Goal: Entertainment & Leisure: Consume media (video, audio)

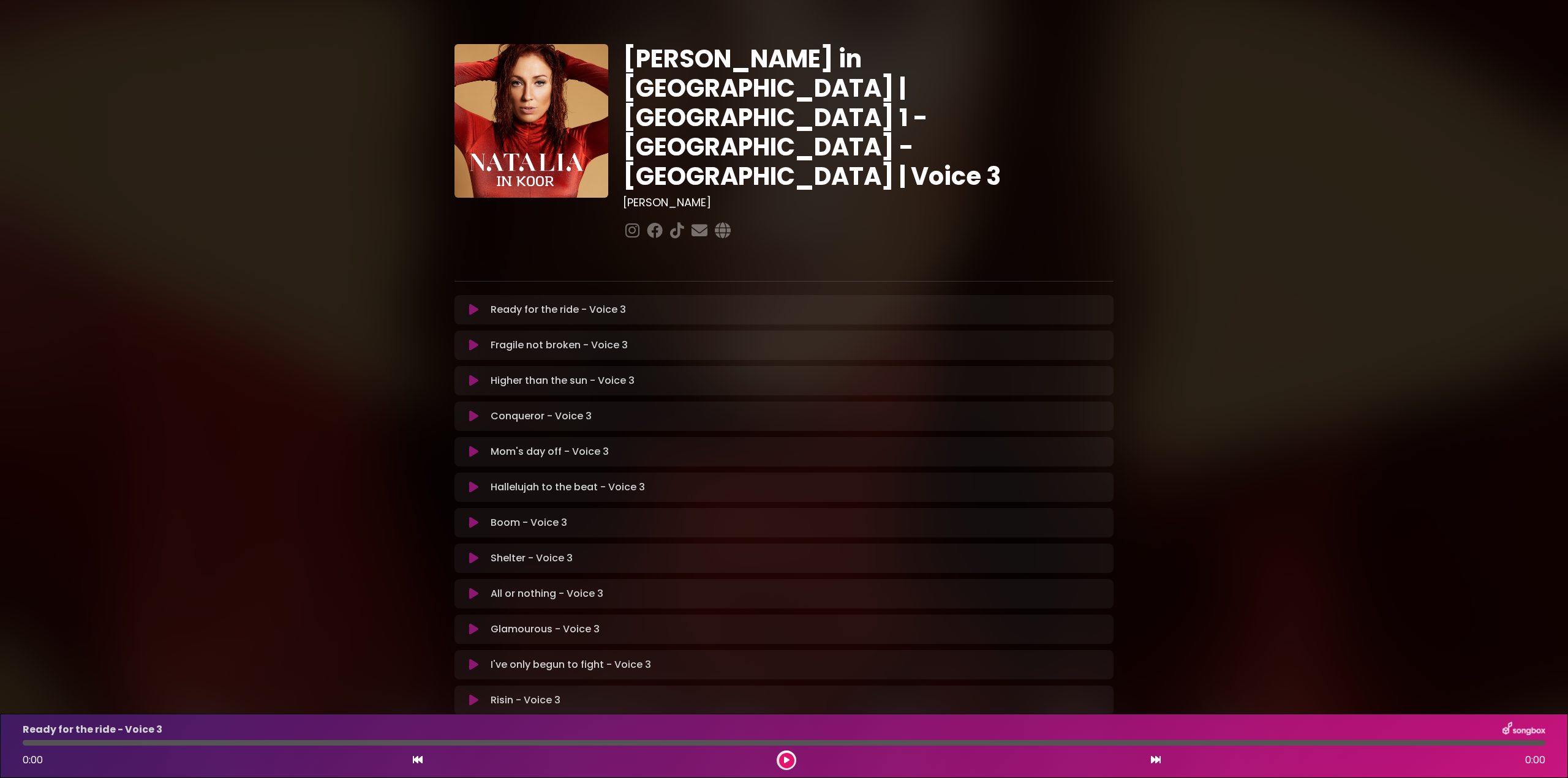
drag, startPoint x: 470, startPoint y: 617, endPoint x: 493, endPoint y: 622, distance: 23.5
click at [470, 659] on icon at bounding box center [473, 664] width 9 height 12
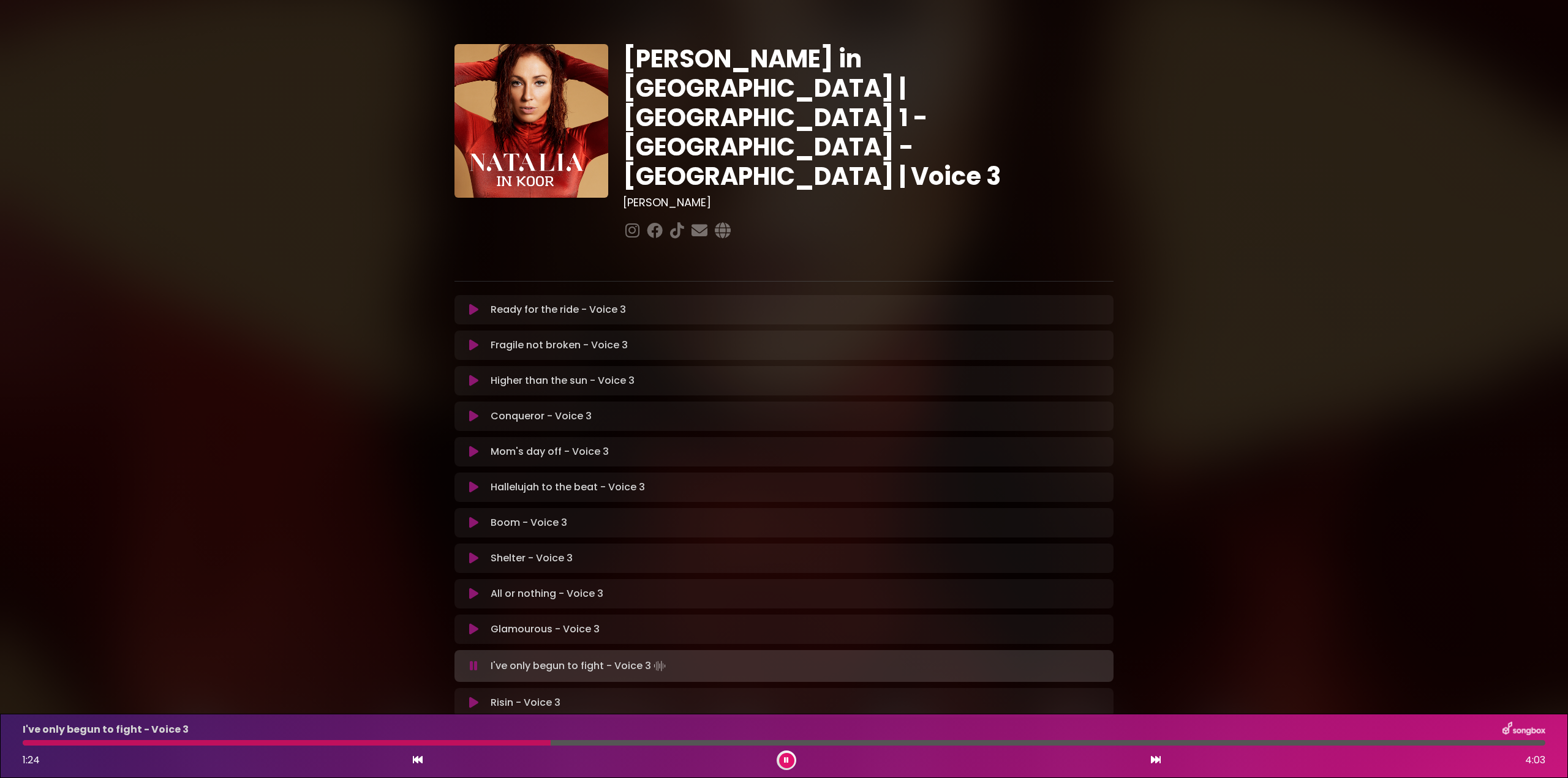
click at [144, 740] on div at bounding box center [286, 742] width 528 height 6
click at [399, 739] on div "I've only begun to fight - Voice 3 1:13 4:03" at bounding box center [784, 747] width 1537 height 48
click at [402, 741] on div at bounding box center [254, 742] width 463 height 6
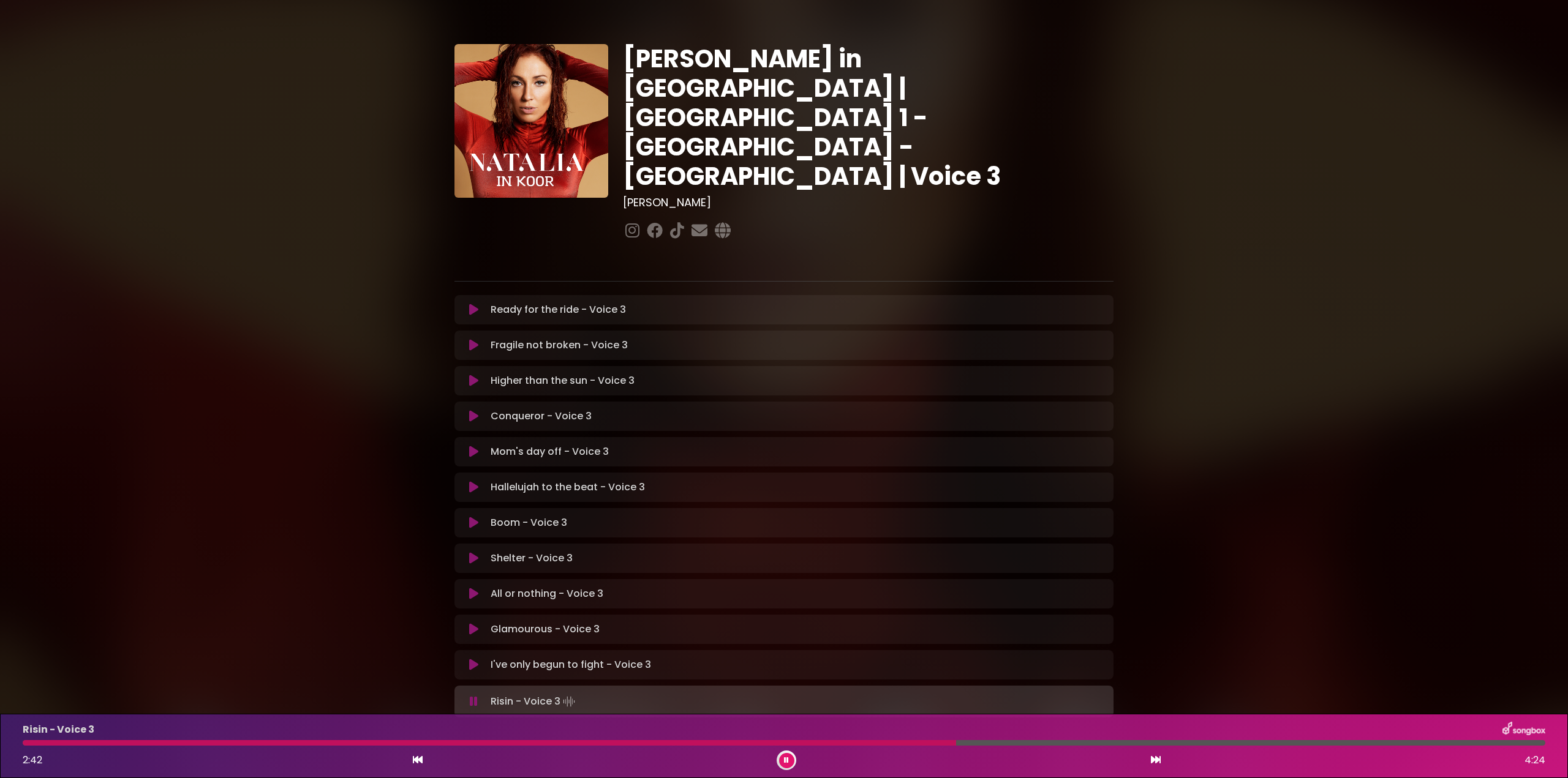
click at [471, 659] on icon at bounding box center [473, 664] width 9 height 12
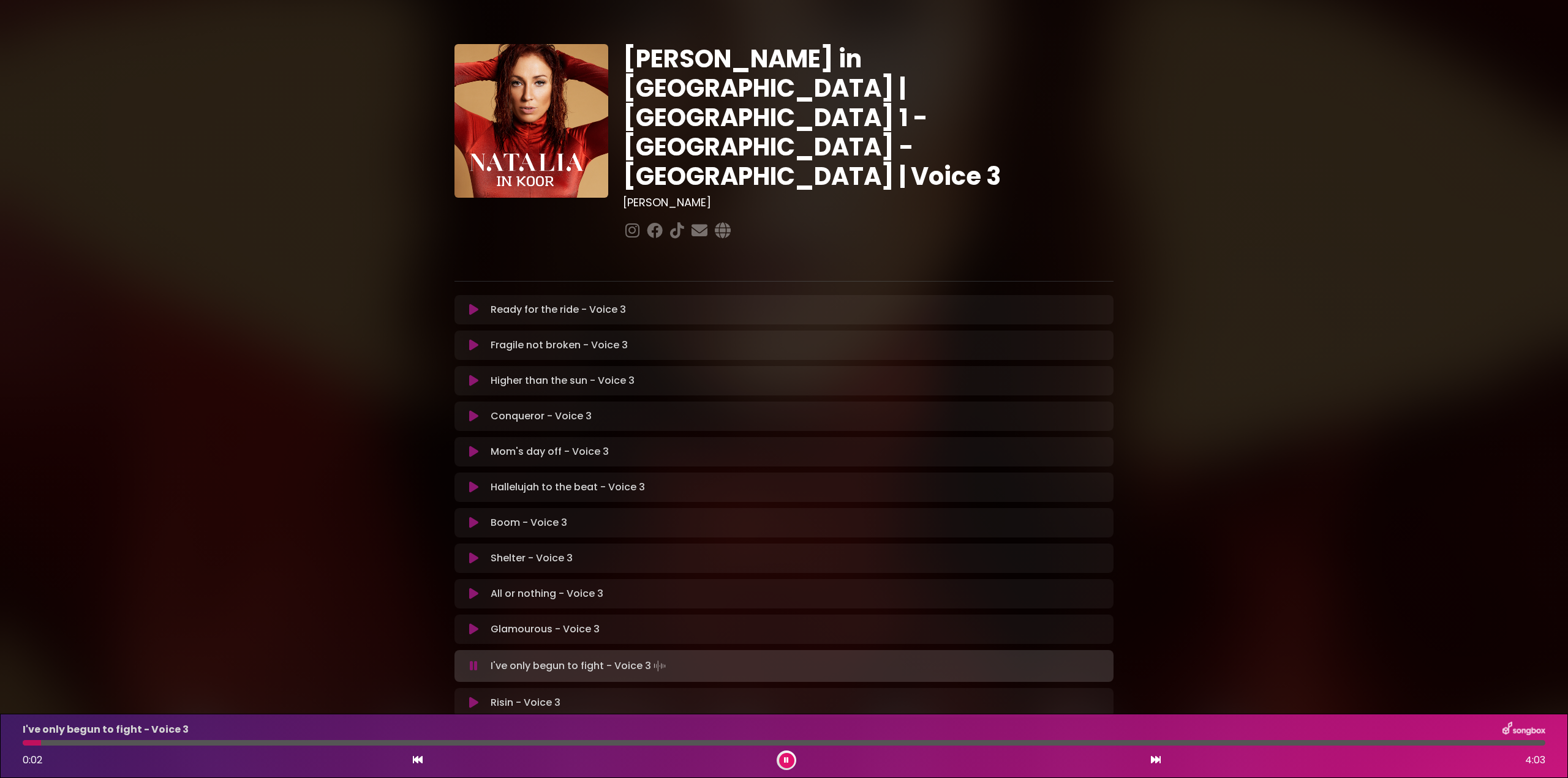
click at [86, 742] on div at bounding box center [784, 742] width 1522 height 6
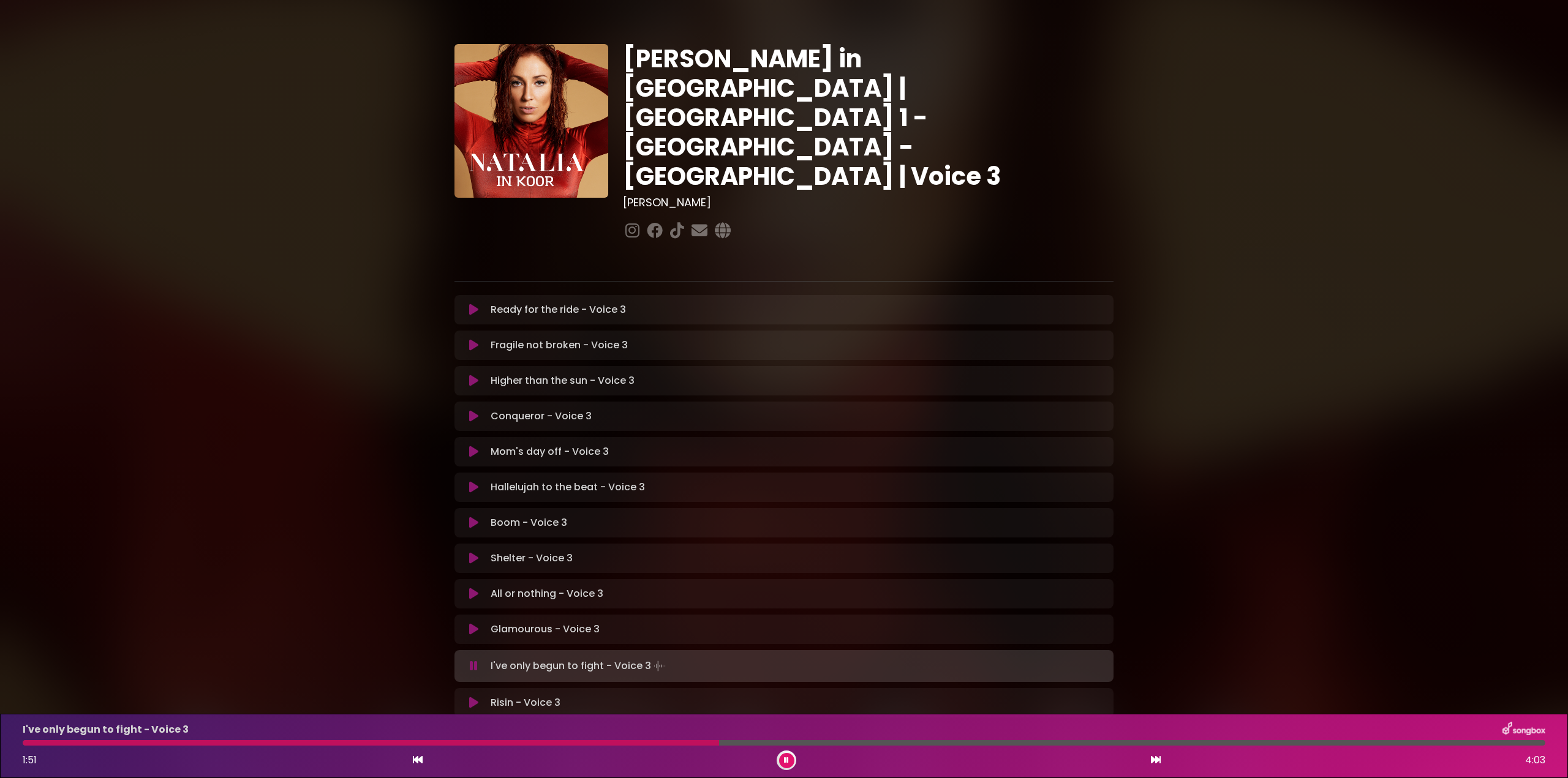
click at [575, 743] on div at bounding box center [370, 742] width 696 height 6
click at [516, 738] on div "I've only begun to fight - Voice 3 1:49 4:03" at bounding box center [784, 747] width 1537 height 48
click at [515, 745] on div at bounding box center [368, 742] width 692 height 6
click at [565, 742] on div at bounding box center [784, 742] width 1522 height 6
click at [692, 741] on div at bounding box center [389, 742] width 733 height 6
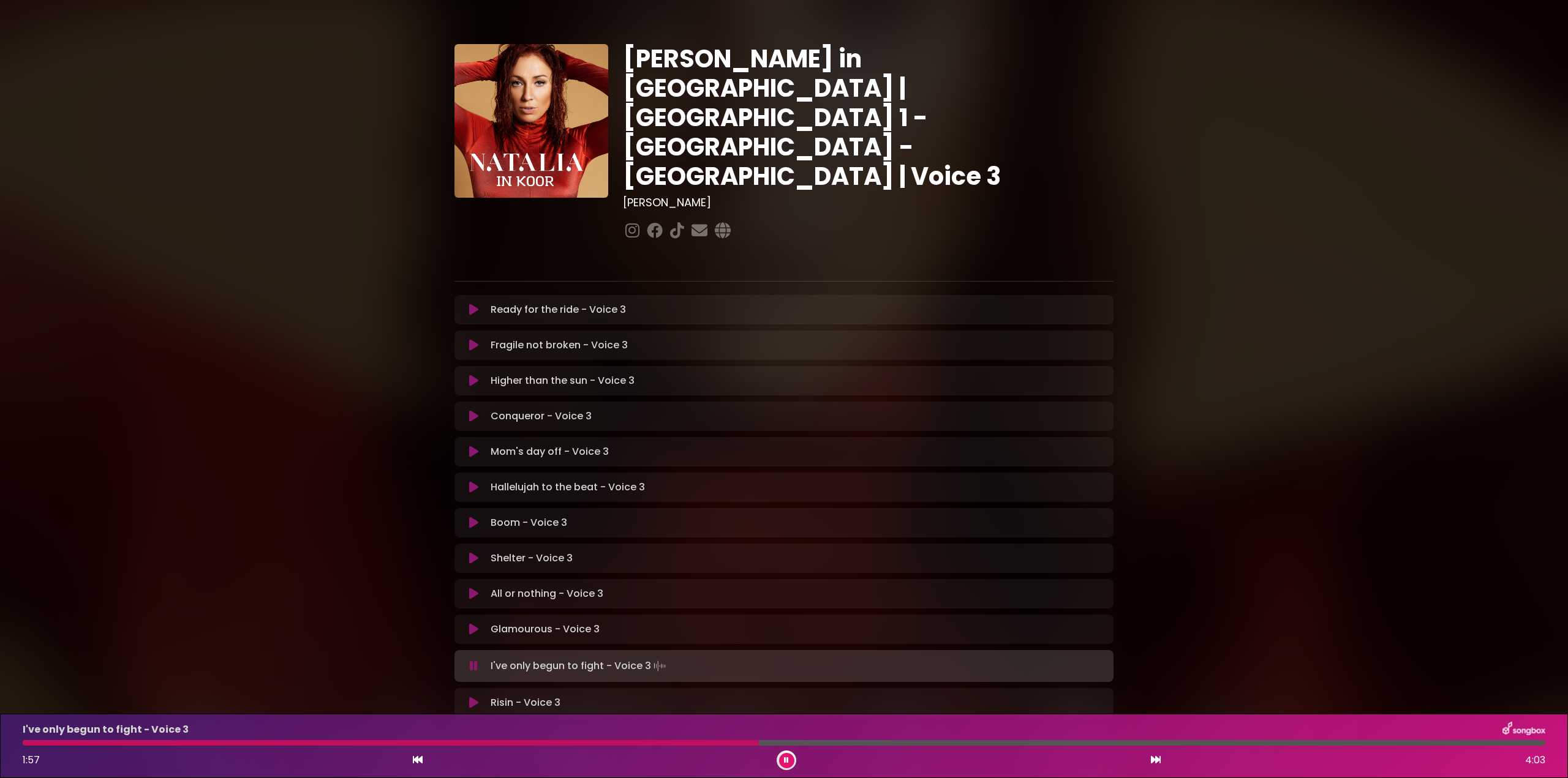
click at [715, 743] on div at bounding box center [391, 742] width 736 height 6
click at [826, 744] on div at bounding box center [474, 742] width 902 height 6
click at [859, 742] on div at bounding box center [491, 742] width 938 height 6
click at [868, 741] on div at bounding box center [494, 742] width 943 height 6
click at [875, 741] on div at bounding box center [498, 742] width 951 height 6
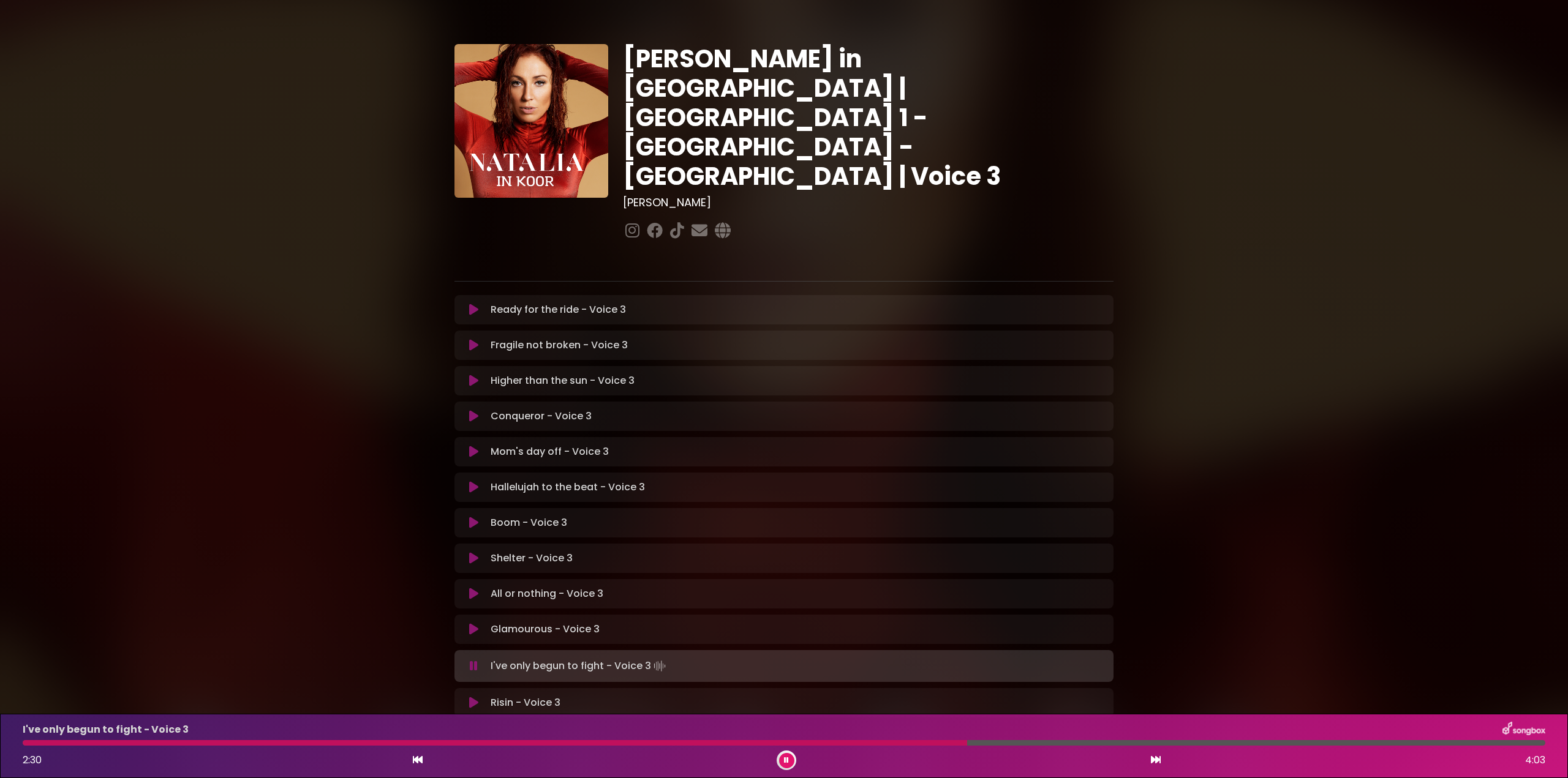
click at [697, 738] on div "I've only begun to fight - Voice 3 2:30 4:03" at bounding box center [784, 747] width 1537 height 48
click at [706, 742] on div at bounding box center [497, 742] width 949 height 6
click at [746, 741] on div at bounding box center [462, 742] width 880 height 6
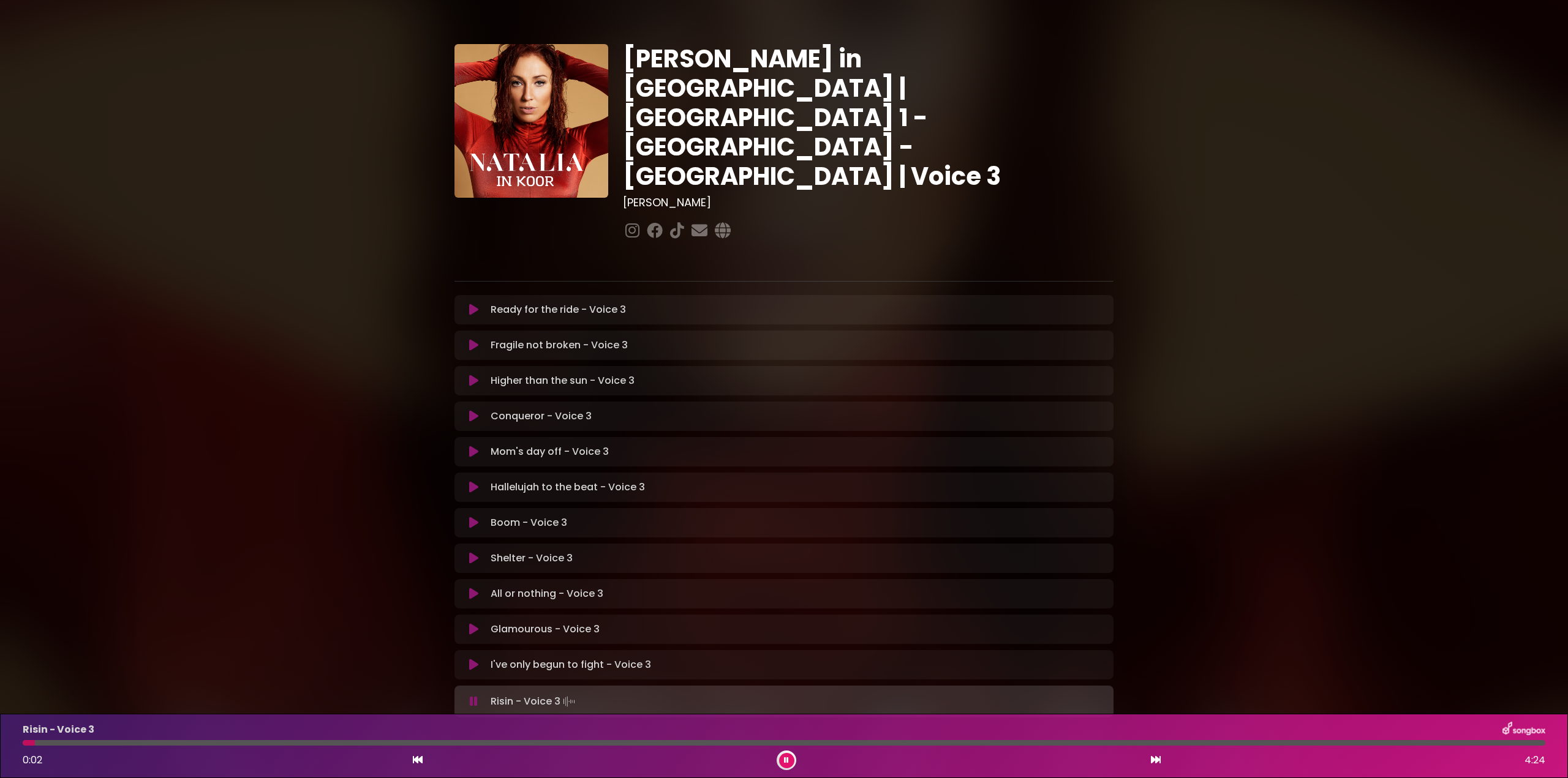
drag, startPoint x: 475, startPoint y: 623, endPoint x: 491, endPoint y: 622, distance: 16.0
click at [475, 659] on icon at bounding box center [473, 664] width 9 height 12
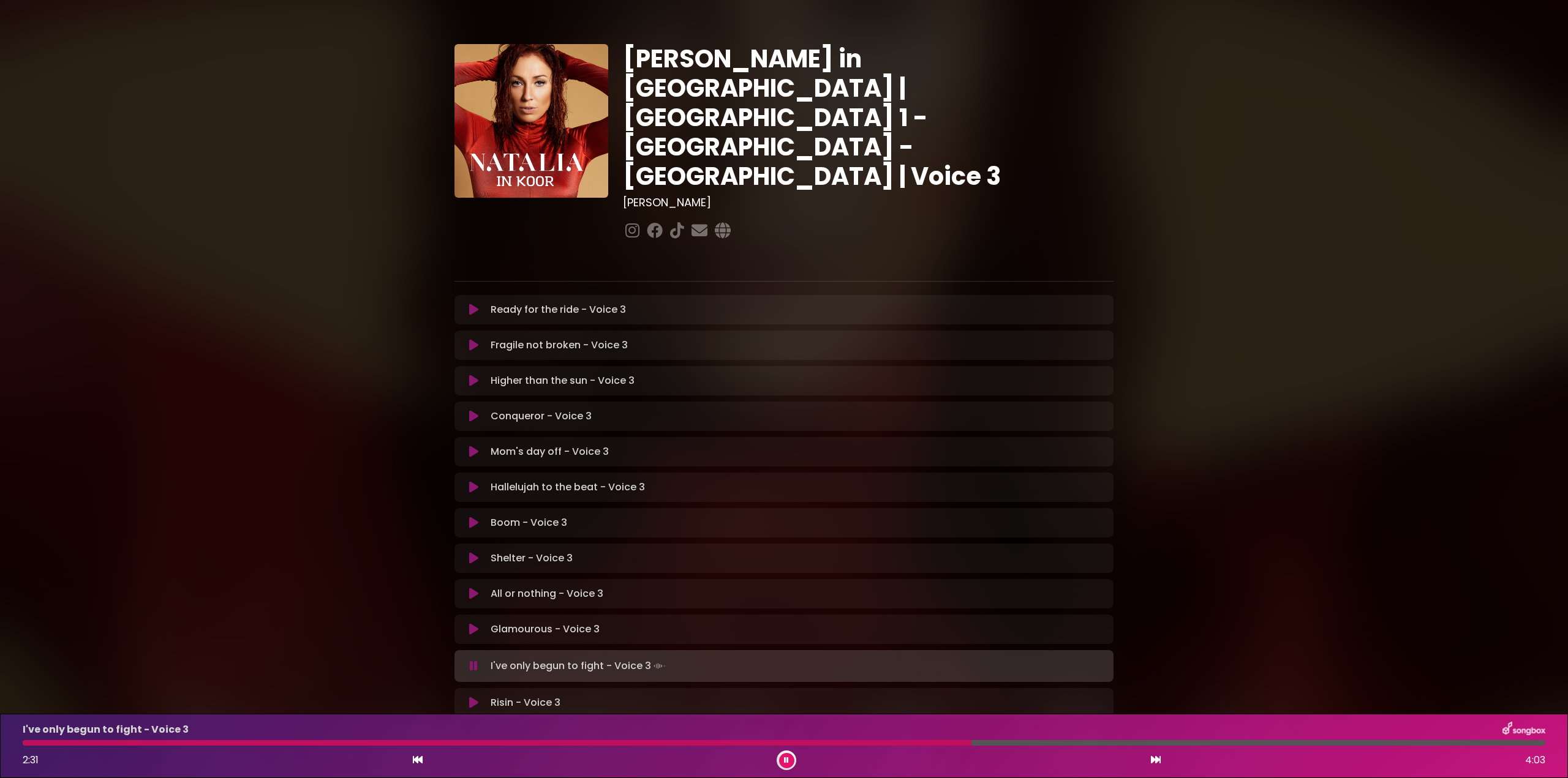
click at [188, 740] on div at bounding box center [496, 742] width 948 height 6
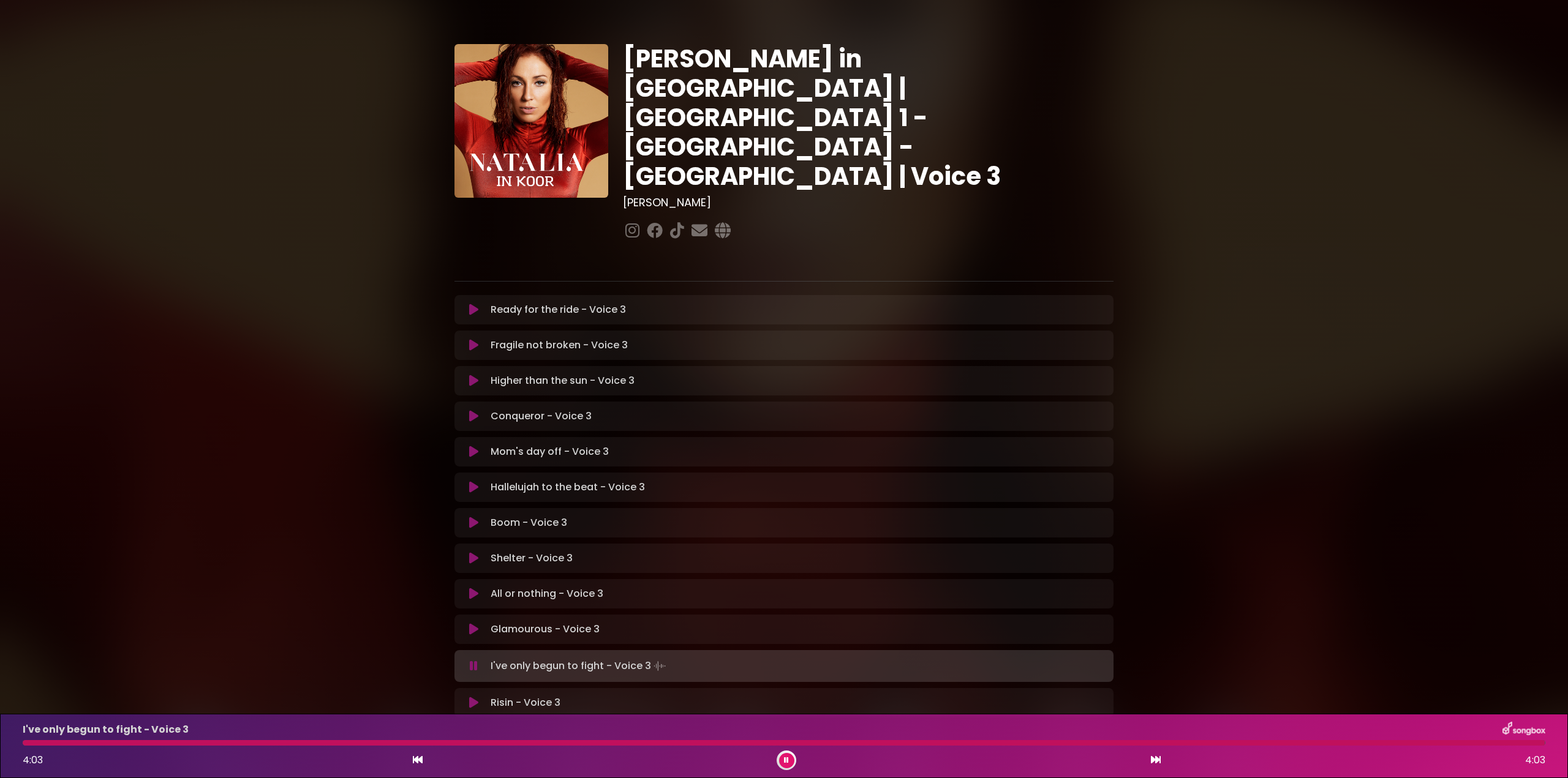
click at [225, 745] on div at bounding box center [784, 742] width 1522 height 6
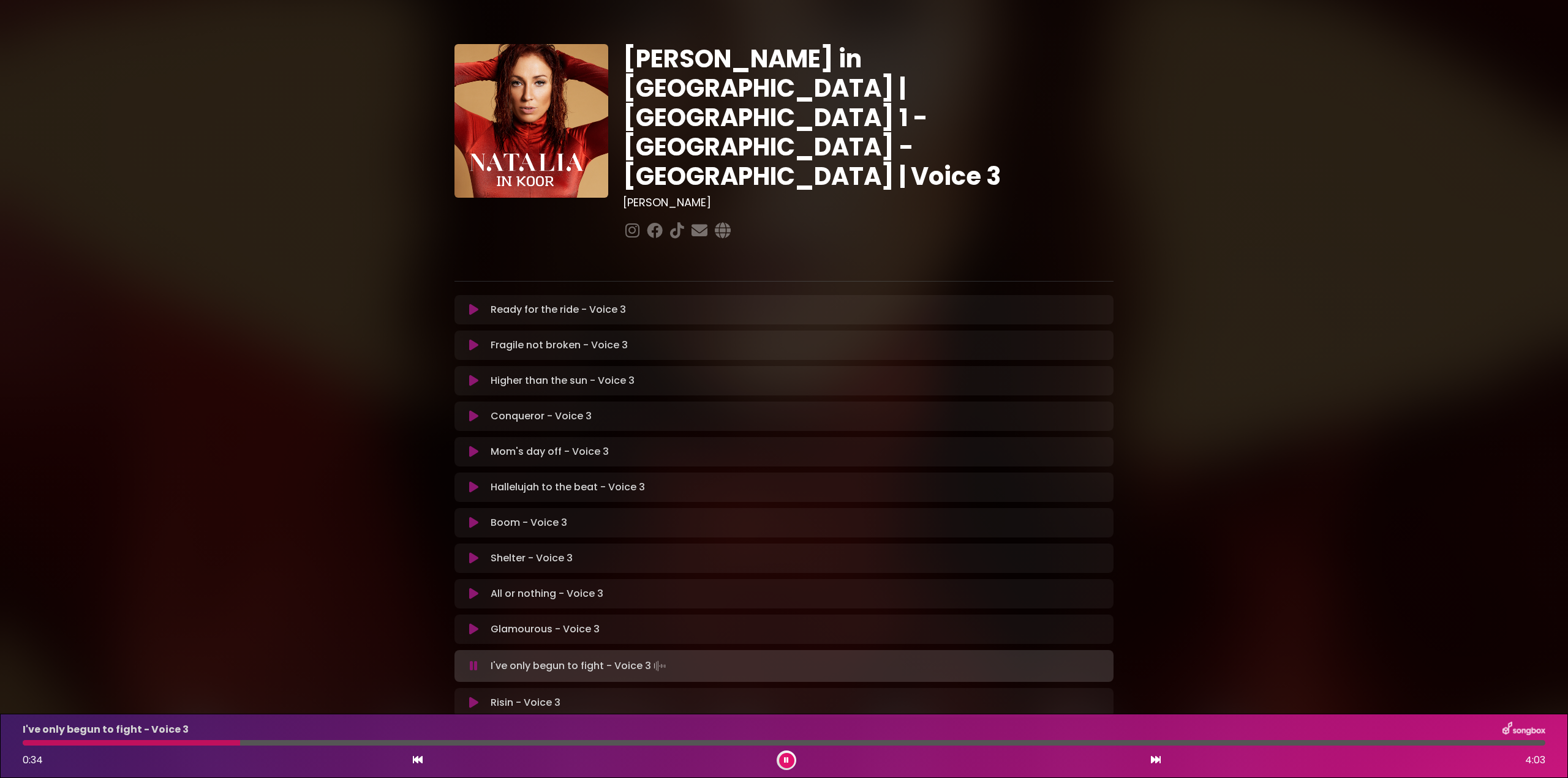
click at [174, 744] on div at bounding box center [131, 742] width 217 height 6
click at [202, 743] on div at bounding box center [112, 742] width 179 height 6
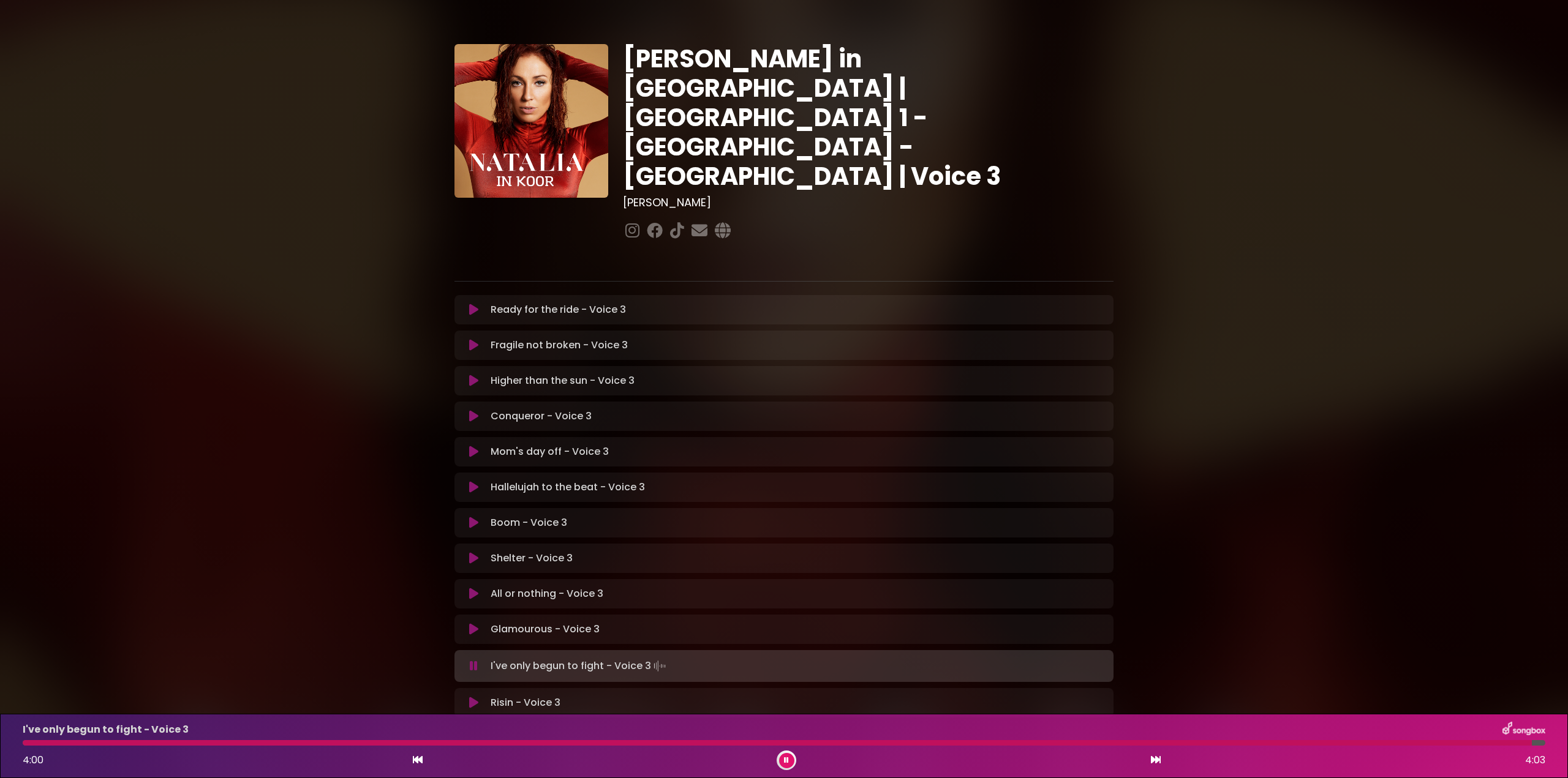
click at [1128, 738] on div "I've only begun to fight - Voice 3 4:00 4:03" at bounding box center [784, 747] width 1537 height 48
drag, startPoint x: 1133, startPoint y: 740, endPoint x: 1142, endPoint y: 742, distance: 9.2
click at [1135, 740] on div at bounding box center [778, 742] width 1512 height 6
click at [1058, 742] on div at bounding box center [608, 742] width 1170 height 6
click at [997, 741] on div at bounding box center [545, 742] width 1044 height 6
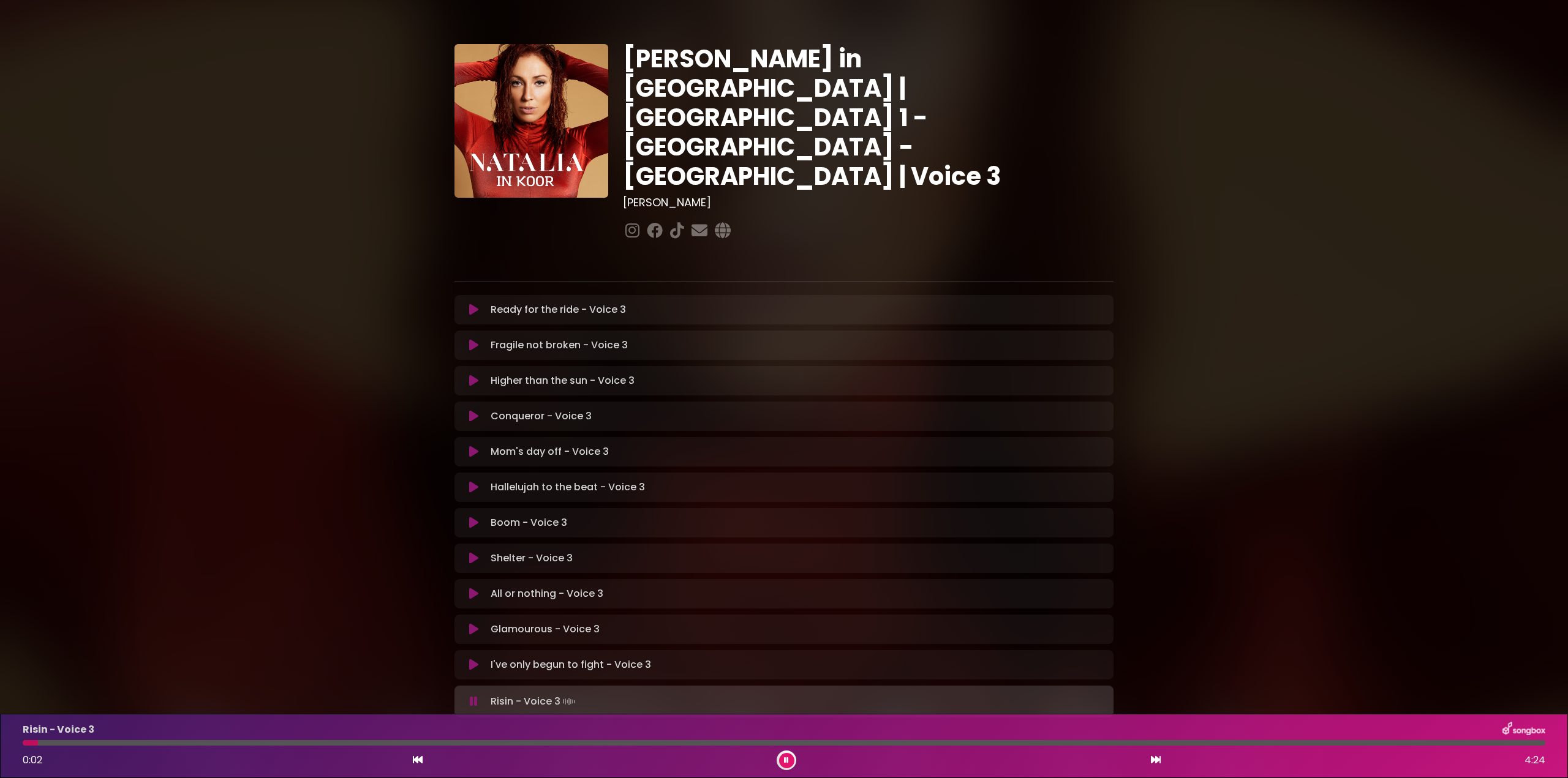
click at [791, 760] on button at bounding box center [786, 760] width 15 height 15
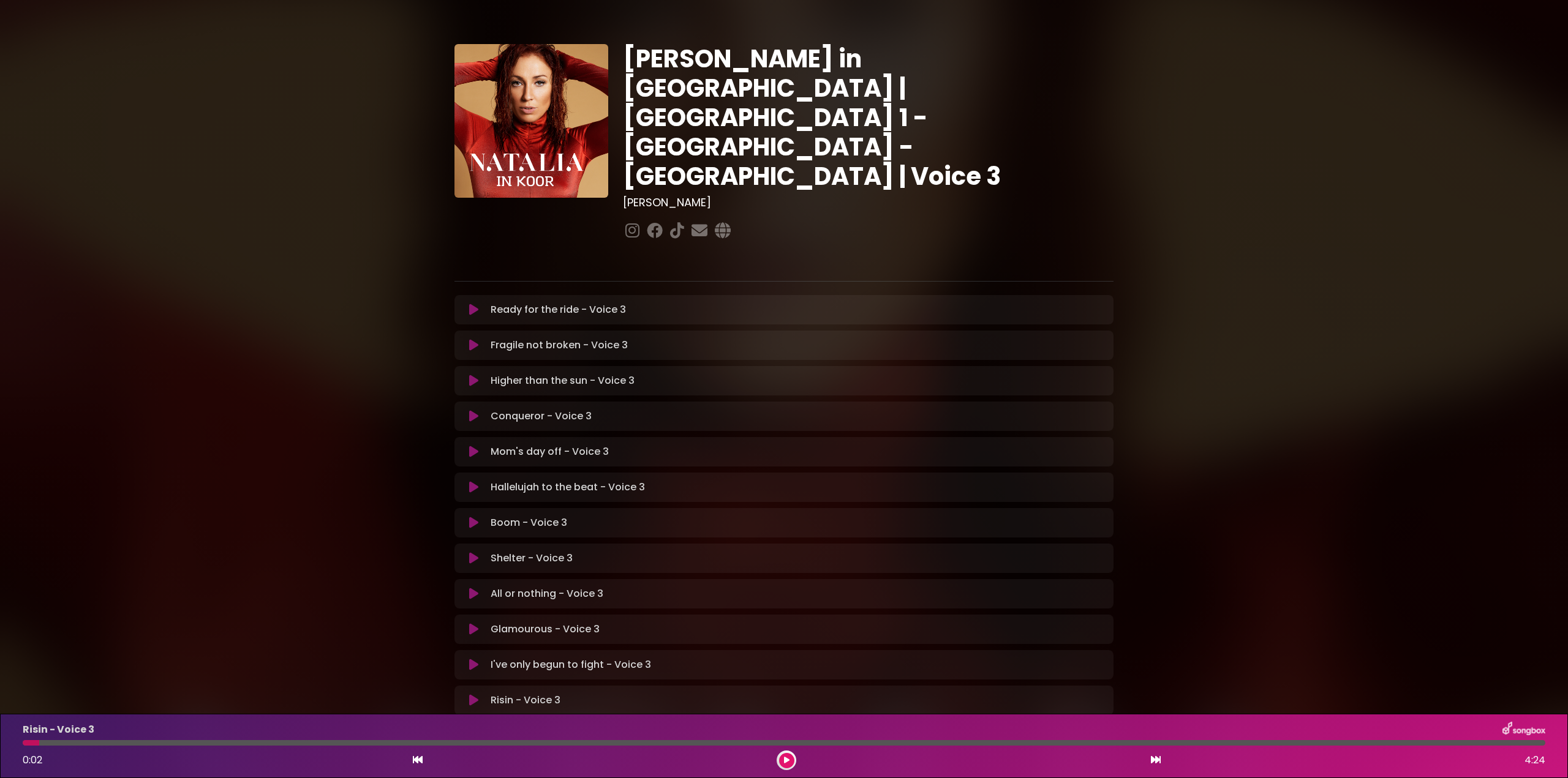
click at [476, 694] on icon at bounding box center [473, 700] width 9 height 12
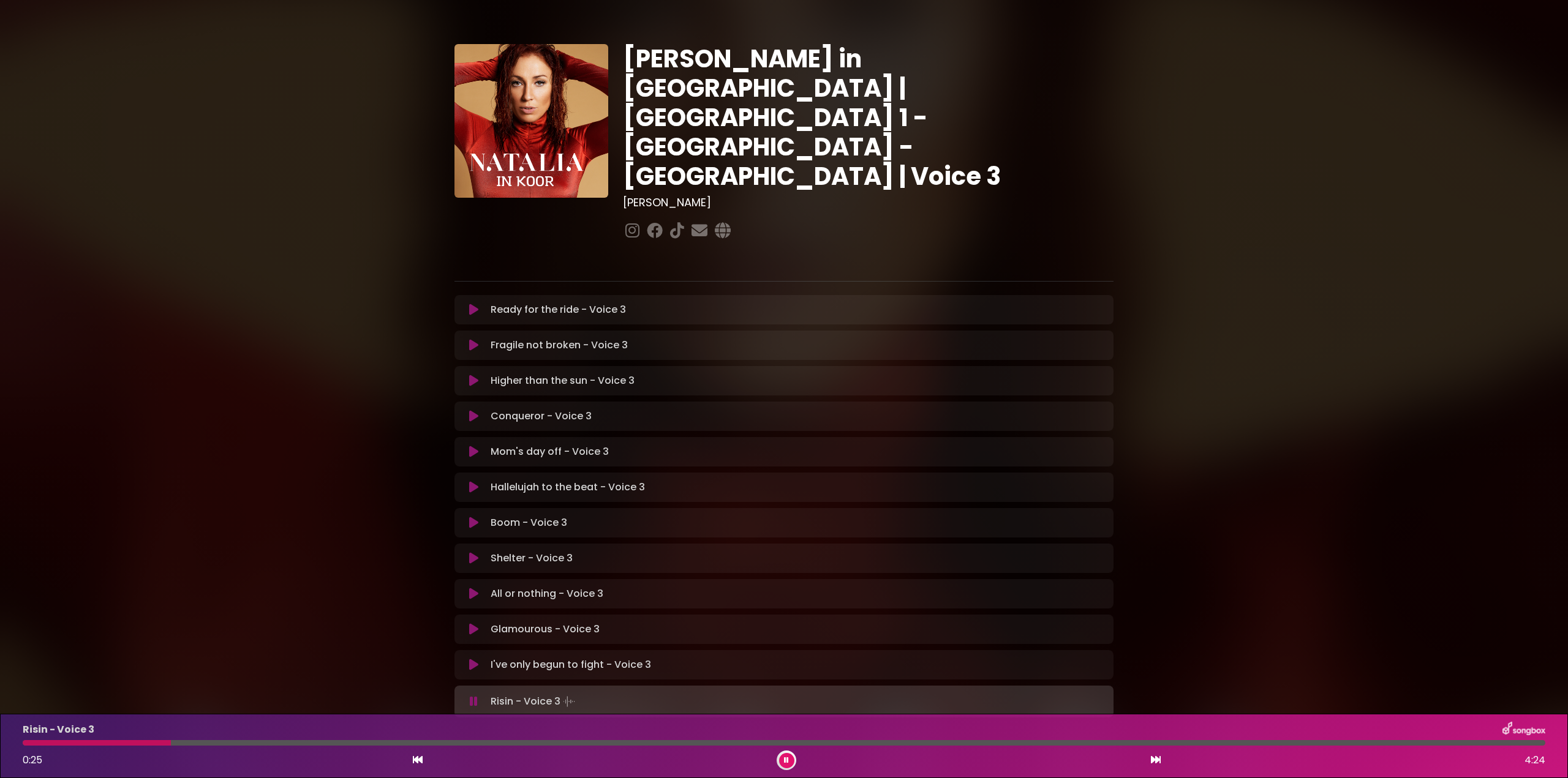
click at [56, 745] on div at bounding box center [97, 742] width 148 height 6
click at [319, 740] on div at bounding box center [320, 742] width 596 height 6
drag, startPoint x: 82, startPoint y: 744, endPoint x: 105, endPoint y: 751, distance: 24.0
click at [83, 744] on div at bounding box center [176, 742] width 307 height 6
click at [34, 742] on div at bounding box center [94, 742] width 144 height 6
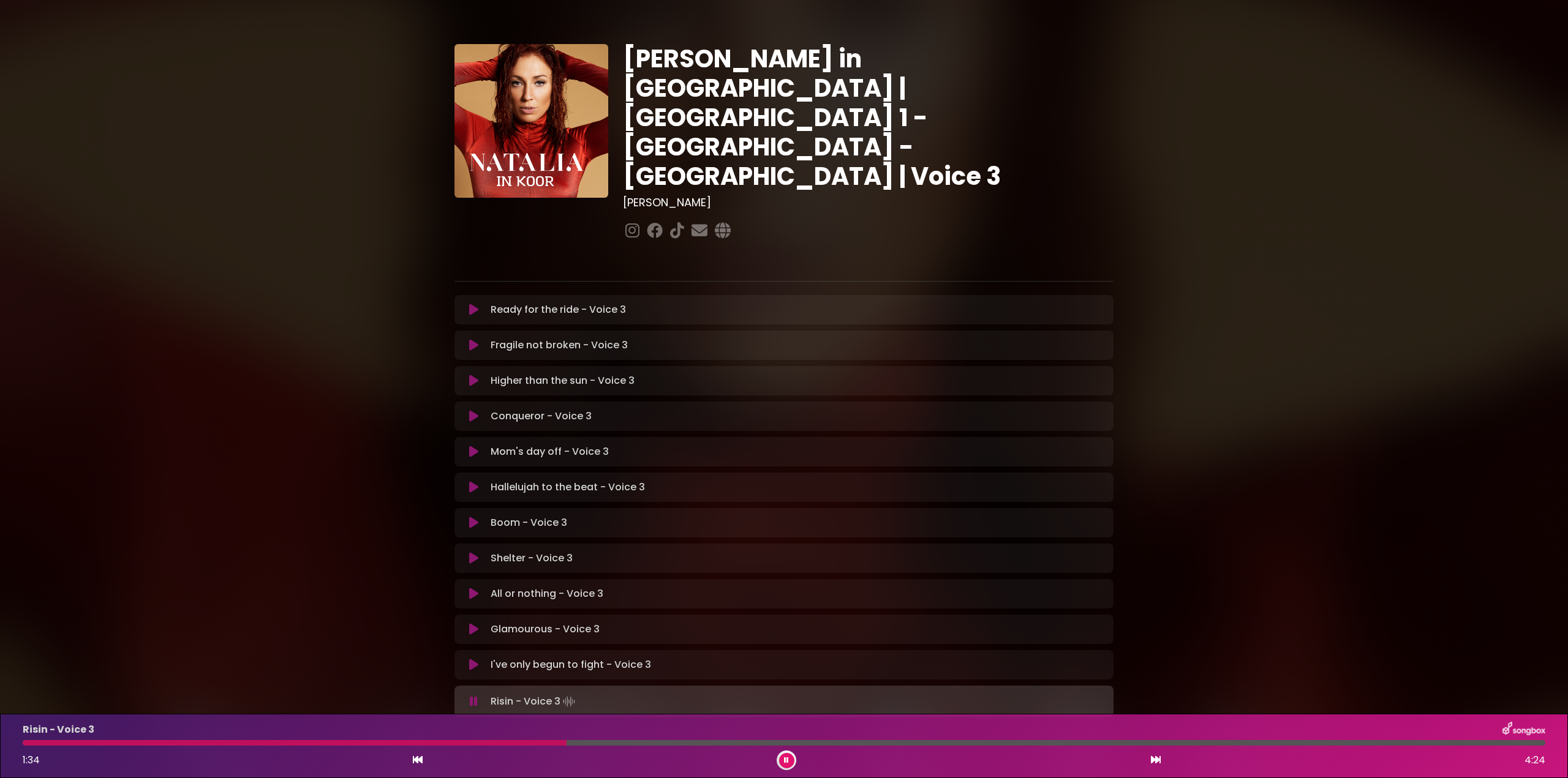
click at [386, 741] on div at bounding box center [295, 742] width 544 height 6
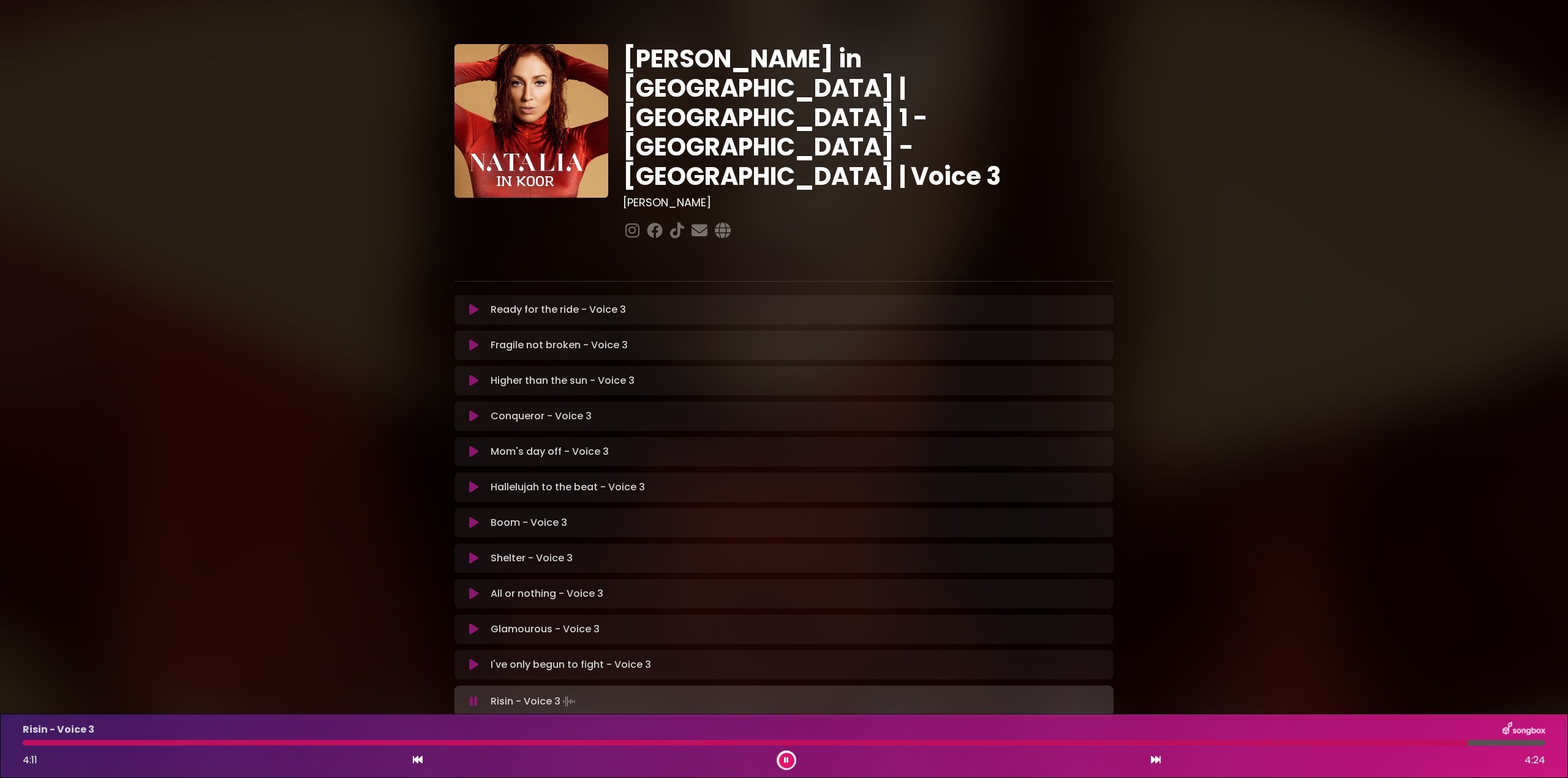
click at [1248, 740] on div at bounding box center [745, 742] width 1445 height 6
click at [1215, 739] on div "Risin - Voice 3 4:12 4:24" at bounding box center [784, 747] width 1537 height 48
click at [1226, 746] on div "Risin - Voice 3 4:12 4:24" at bounding box center [784, 747] width 1537 height 48
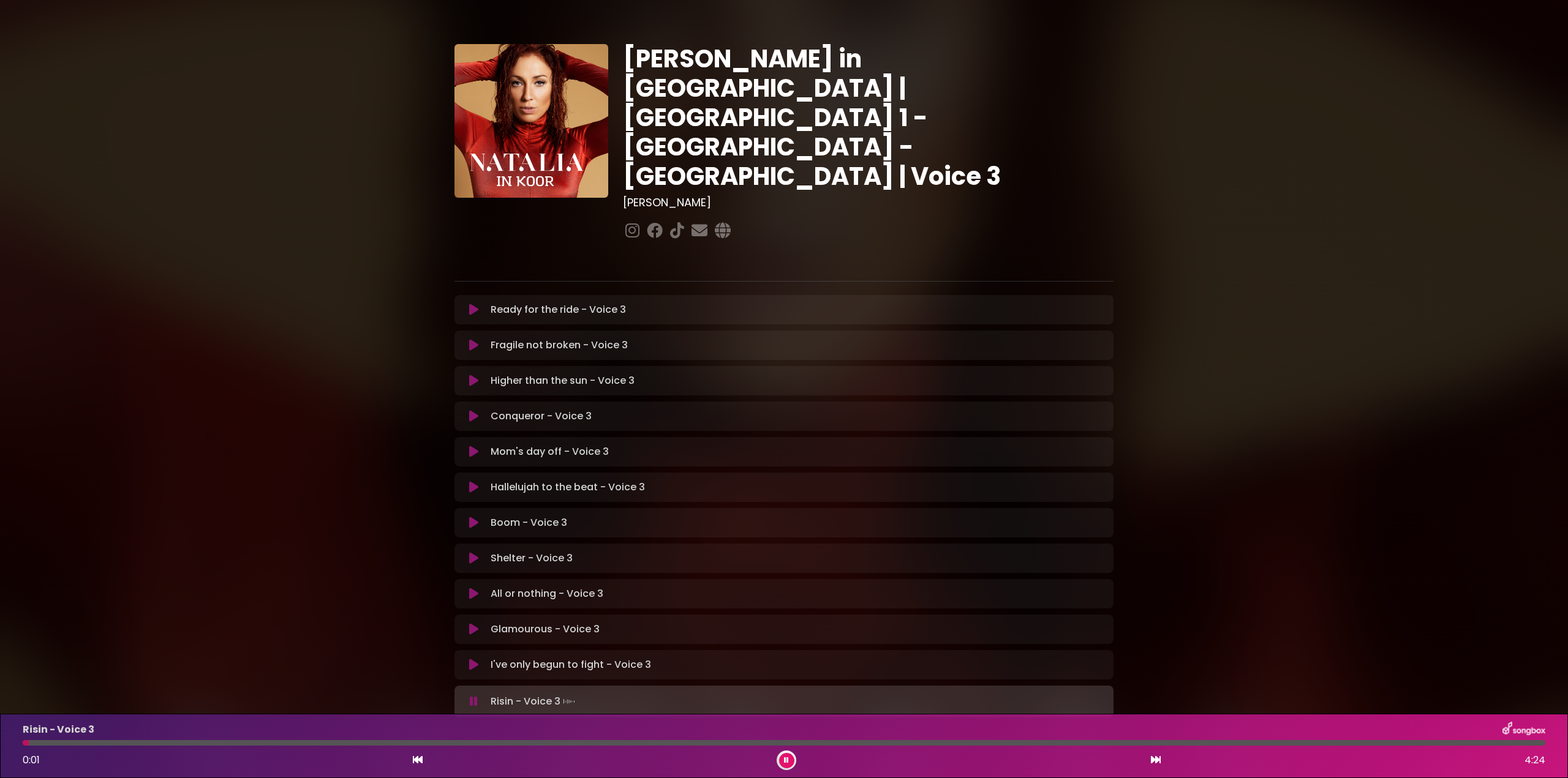
drag, startPoint x: 28, startPoint y: 742, endPoint x: 44, endPoint y: 743, distance: 16.0
click at [31, 742] on div at bounding box center [784, 742] width 1522 height 6
click at [375, 741] on div at bounding box center [296, 742] width 547 height 6
click at [437, 739] on div "Risin - Voice 3 1:32 4:24" at bounding box center [784, 747] width 1537 height 48
click at [440, 740] on div at bounding box center [291, 742] width 536 height 6
